Goal: Transaction & Acquisition: Purchase product/service

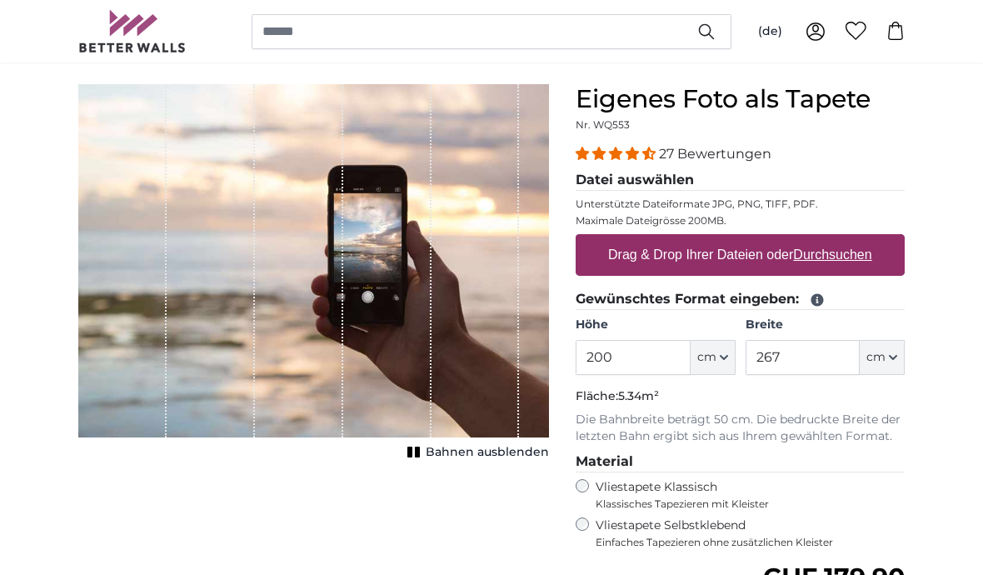
scroll to position [134, 0]
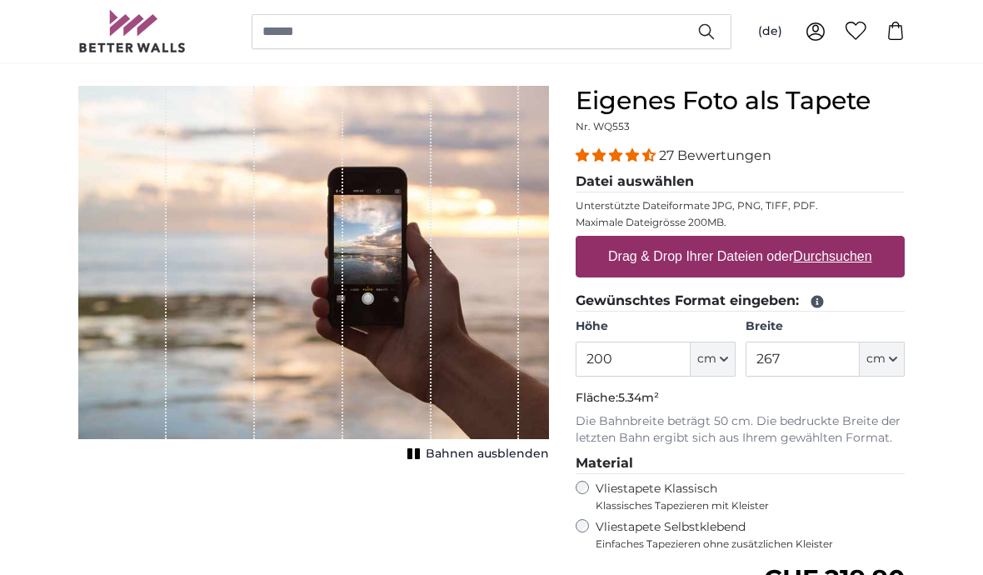
click at [722, 359] on icon "button" at bounding box center [723, 358] width 7 height 3
click at [726, 361] on icon "button" at bounding box center [724, 359] width 8 height 8
click at [809, 366] on input "267" at bounding box center [802, 358] width 114 height 35
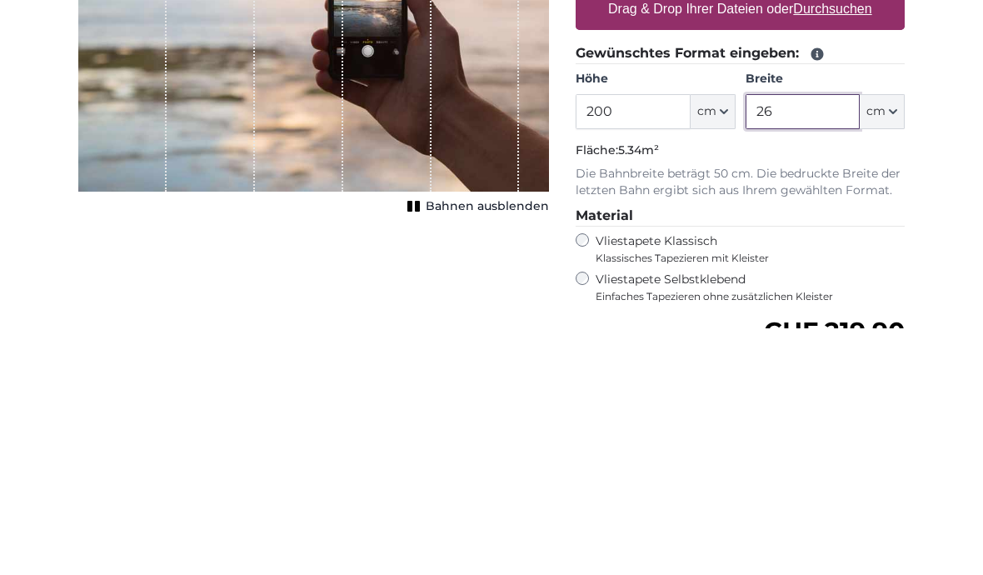
type input "2"
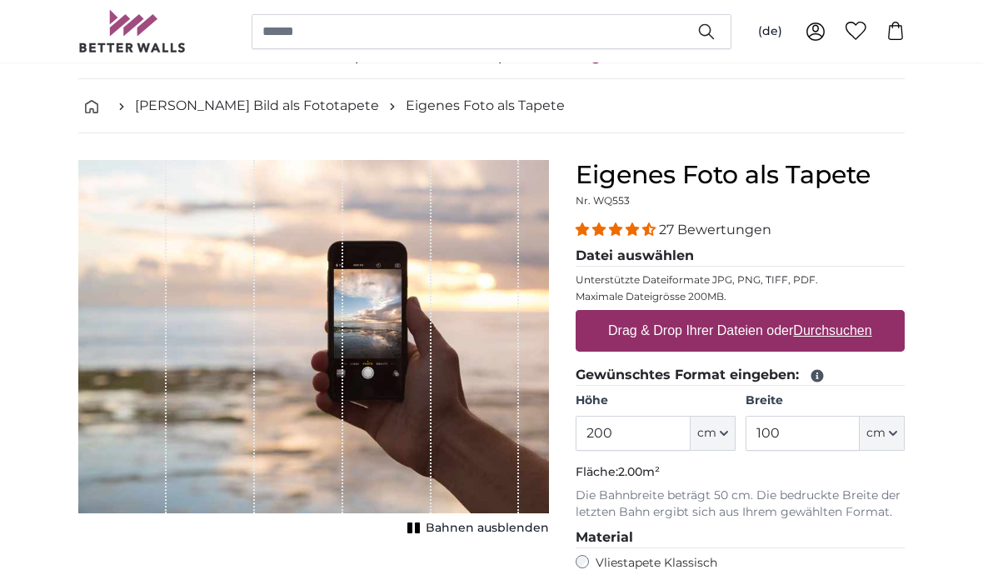
scroll to position [57, 0]
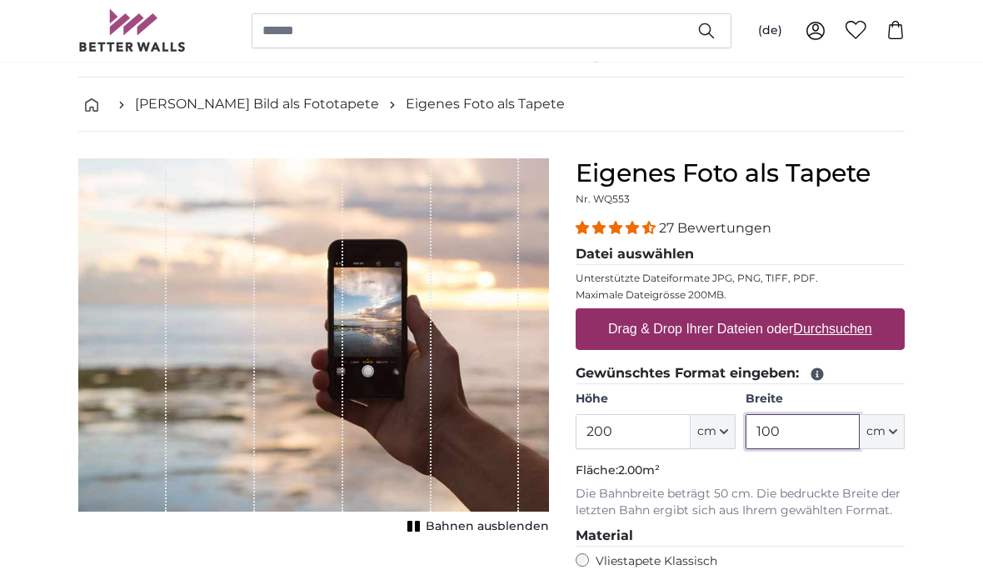
click at [827, 439] on input "100" at bounding box center [802, 432] width 114 height 35
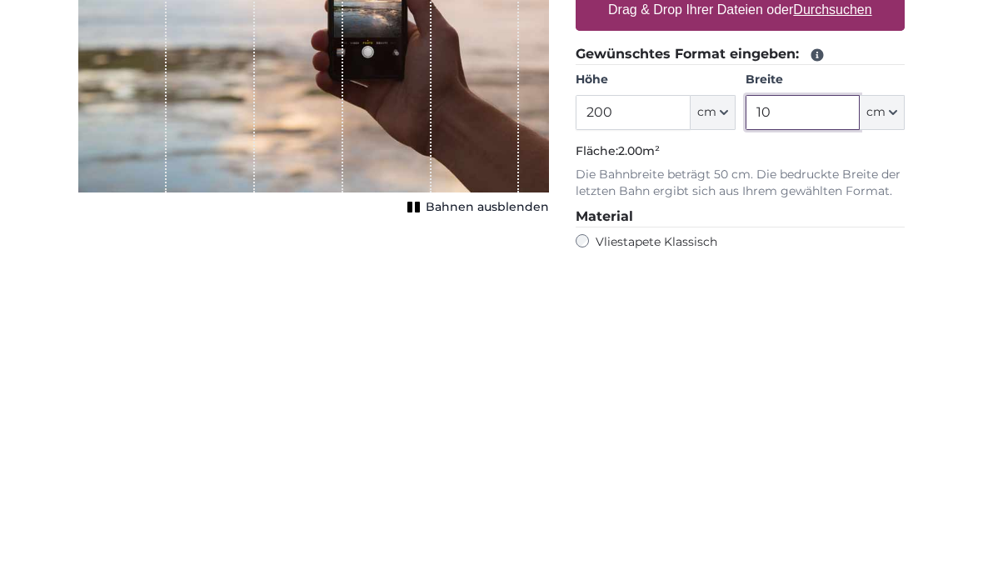
type input "1"
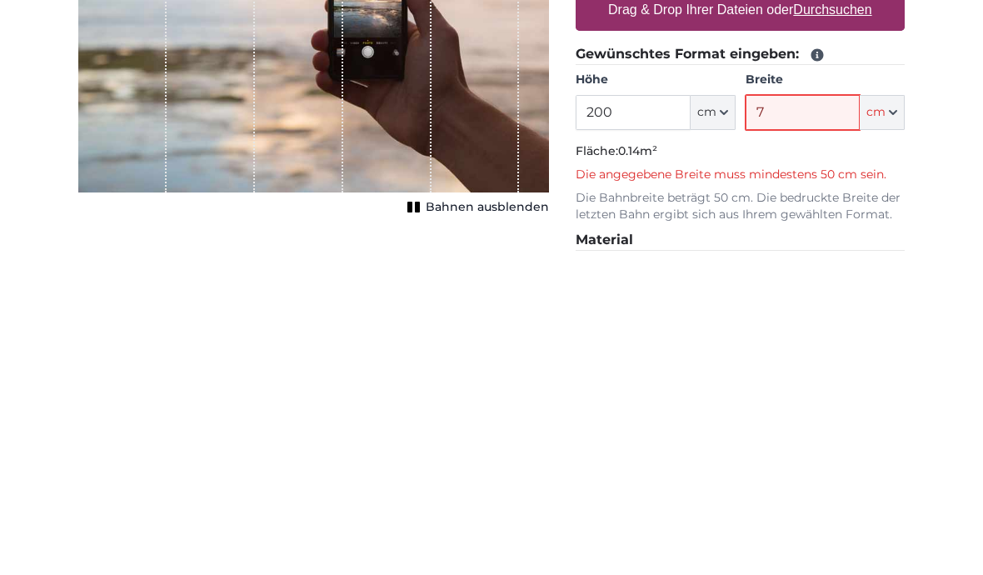
type input "70"
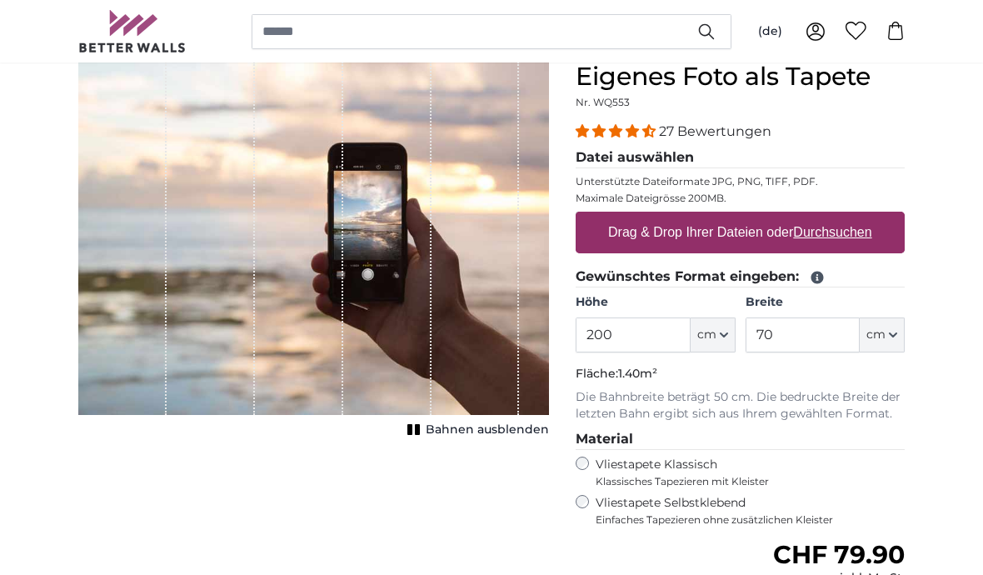
scroll to position [0, 0]
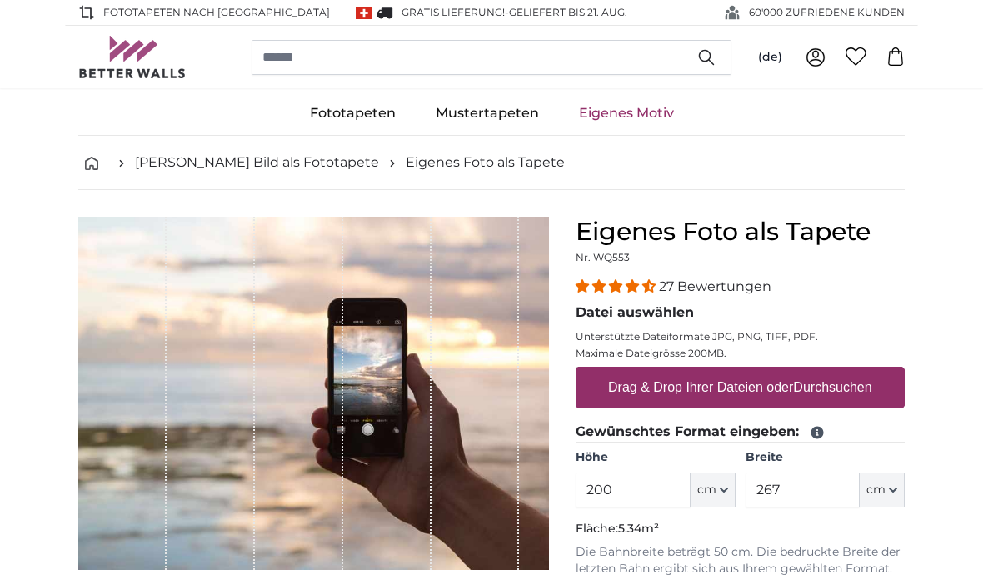
click at [845, 394] on u "Durchsuchen" at bounding box center [833, 387] width 78 height 14
click at [845, 371] on input "Drag & Drop Ihrer Dateien oder Durchsuchen" at bounding box center [739, 368] width 329 height 5
type input "**********"
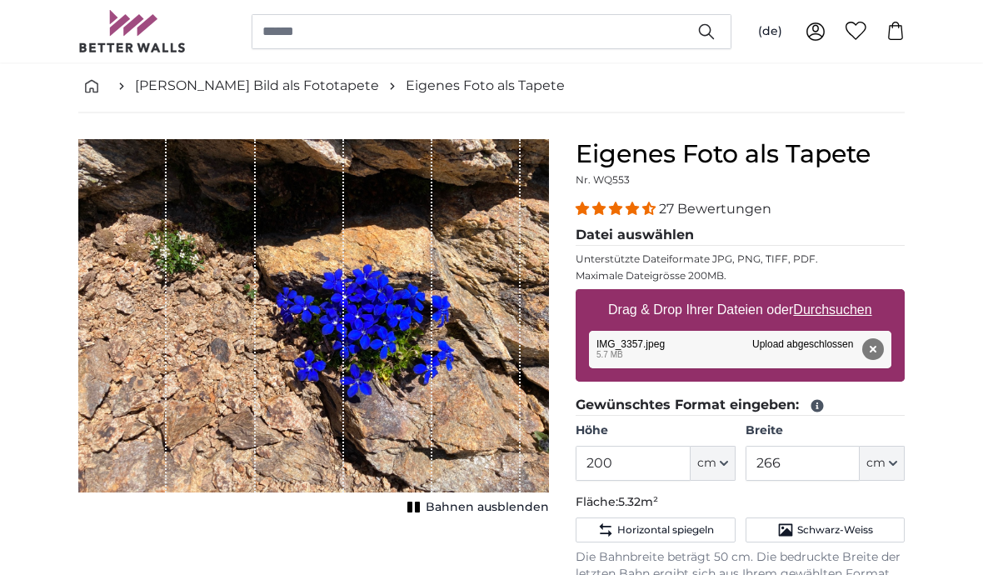
scroll to position [77, 0]
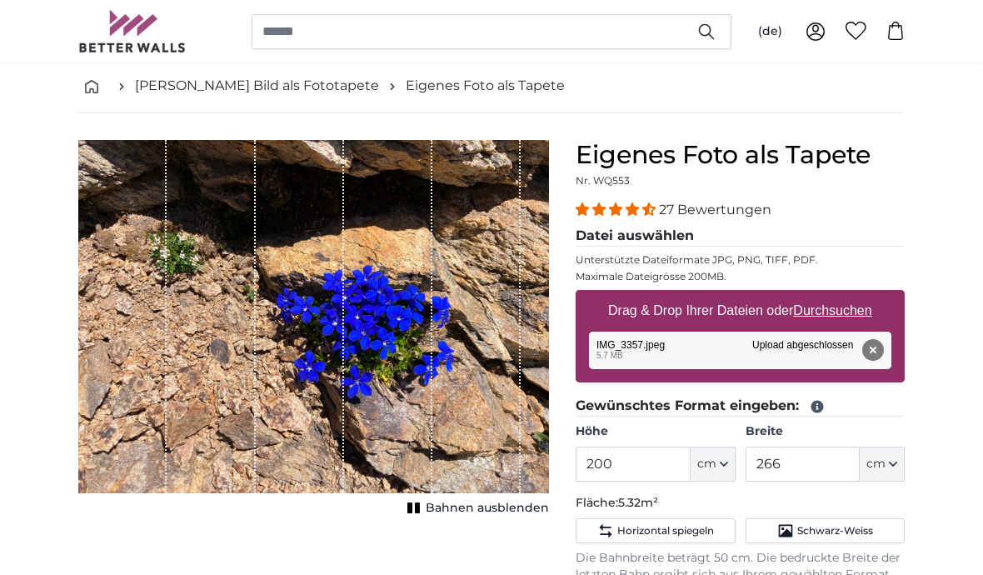
click at [456, 518] on button "Bahnen ausblenden" at bounding box center [475, 507] width 147 height 23
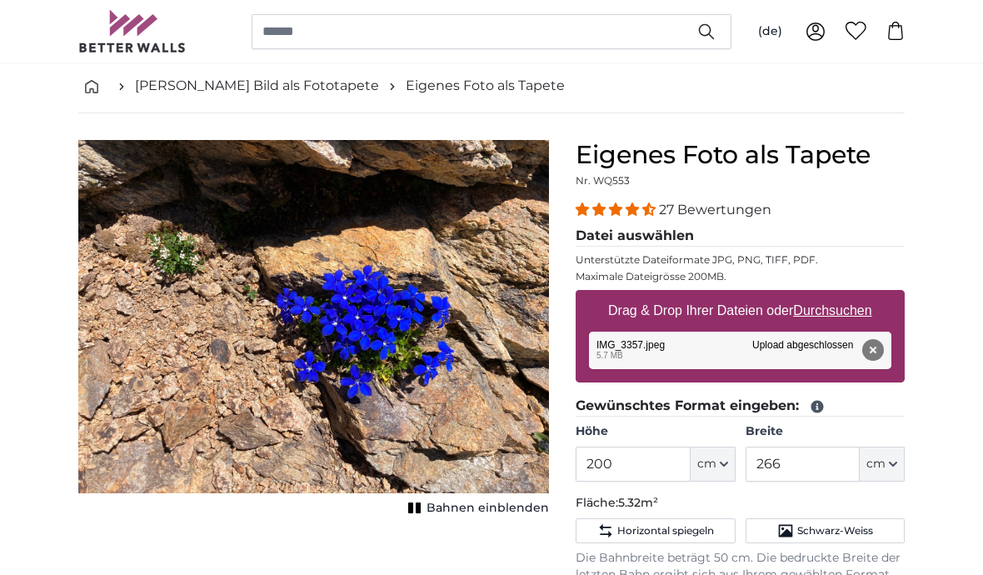
click at [436, 516] on span "Bahnen einblenden" at bounding box center [487, 508] width 122 height 17
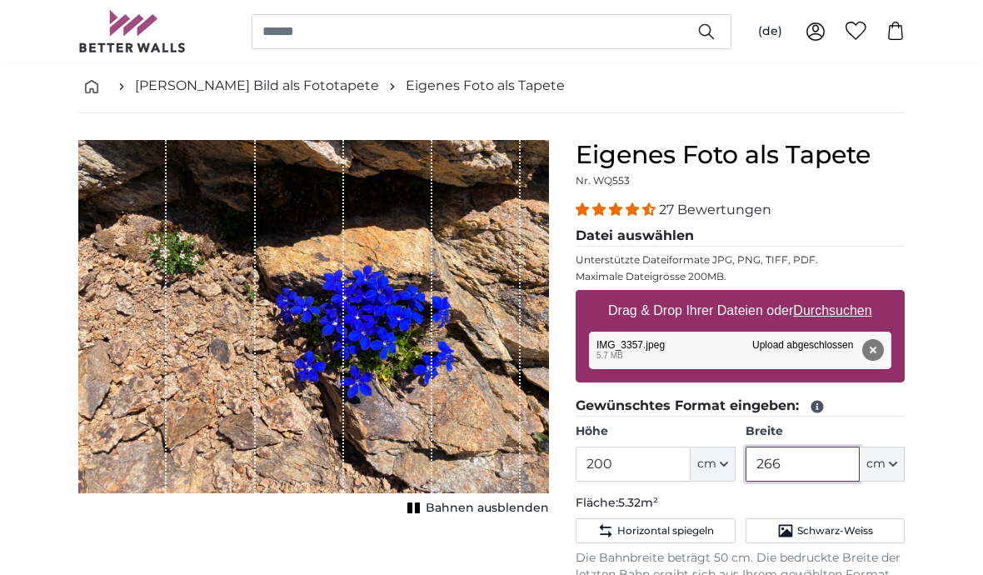
click at [812, 474] on input "266" at bounding box center [802, 463] width 114 height 35
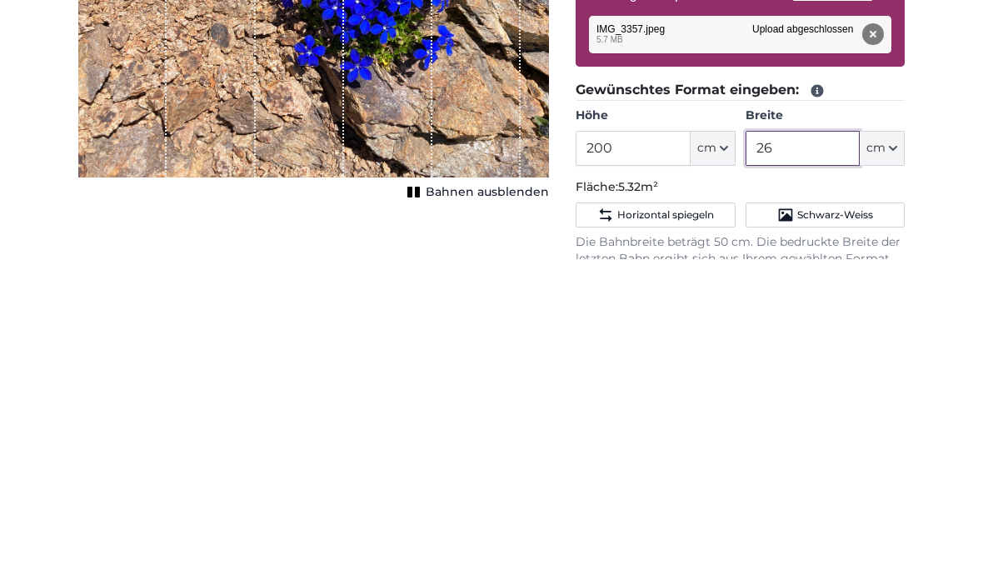
type input "2"
type input "70"
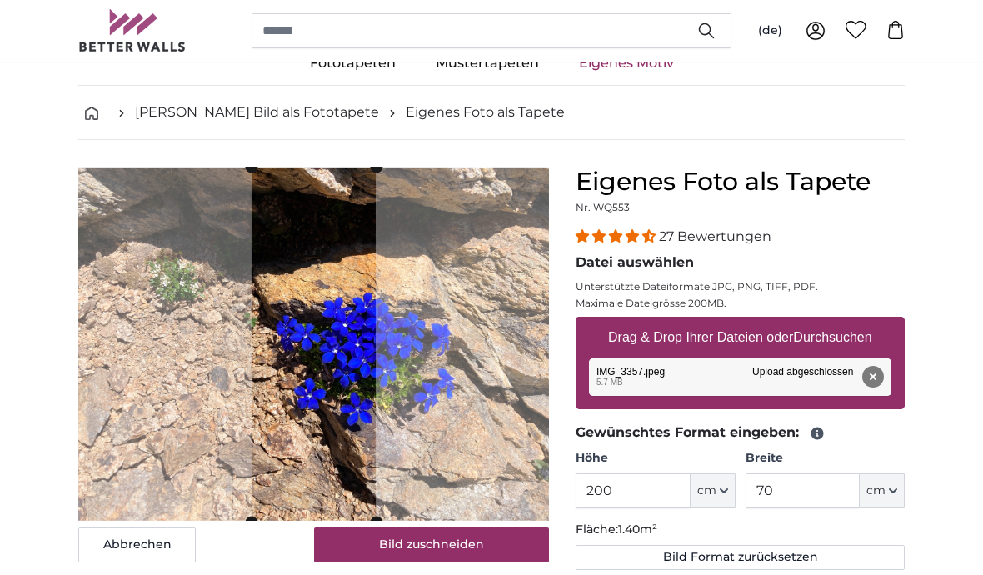
scroll to position [50, 0]
click at [452, 368] on img at bounding box center [313, 343] width 471 height 353
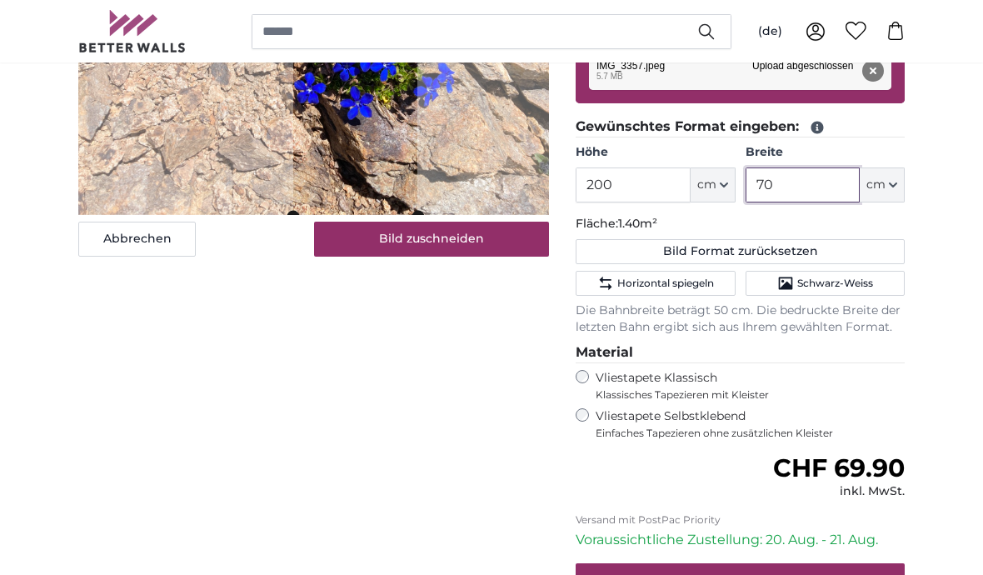
scroll to position [356, 0]
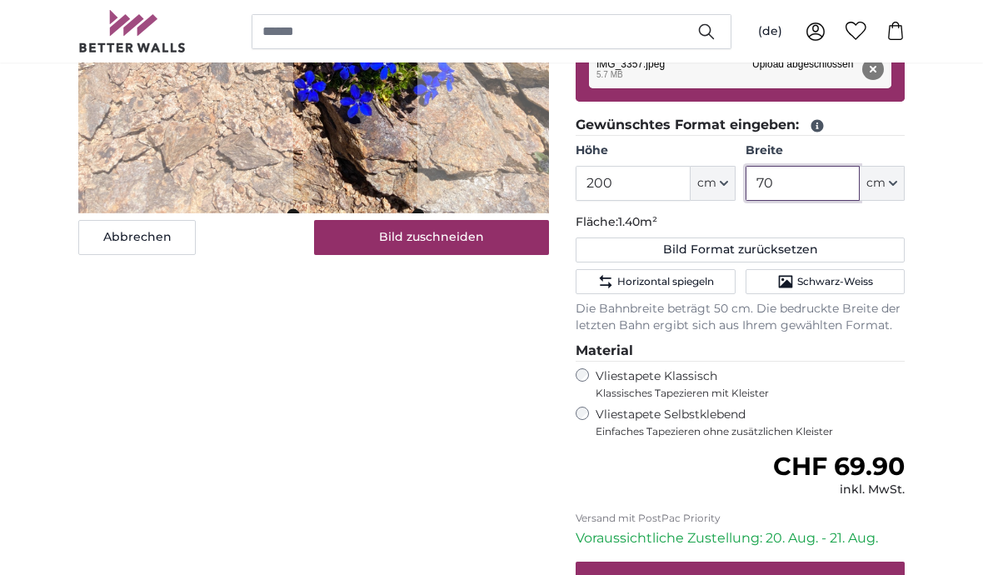
type input "70"
